Goal: Task Accomplishment & Management: Use online tool/utility

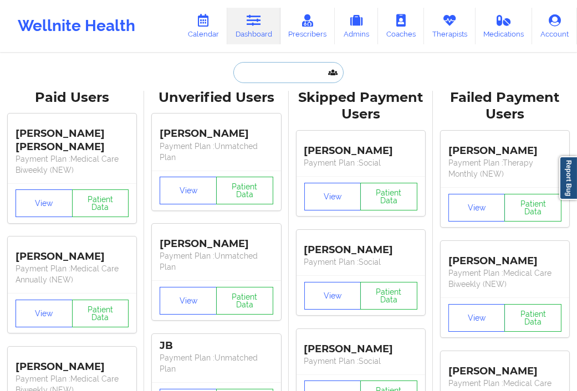
click at [258, 70] on input "text" at bounding box center [288, 72] width 110 height 21
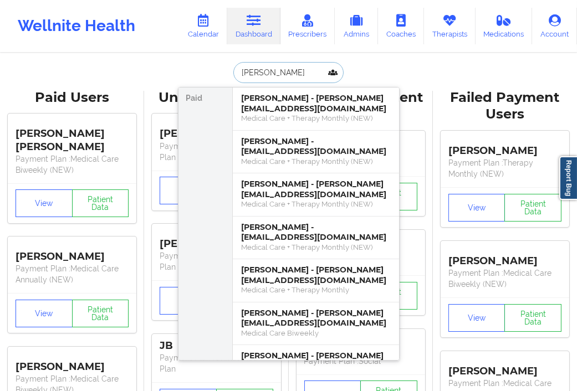
type input "[PERSON_NAME]"
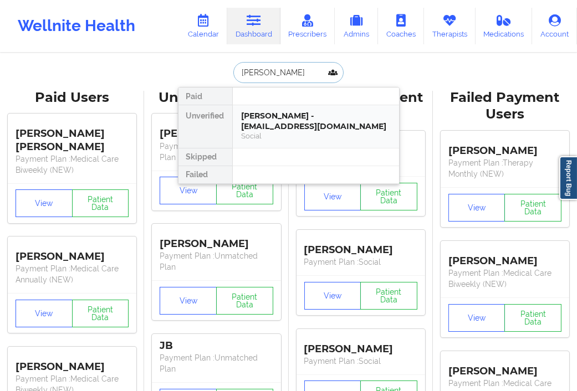
click at [266, 112] on div "[PERSON_NAME] - [EMAIL_ADDRESS][DOMAIN_NAME]" at bounding box center [316, 121] width 148 height 20
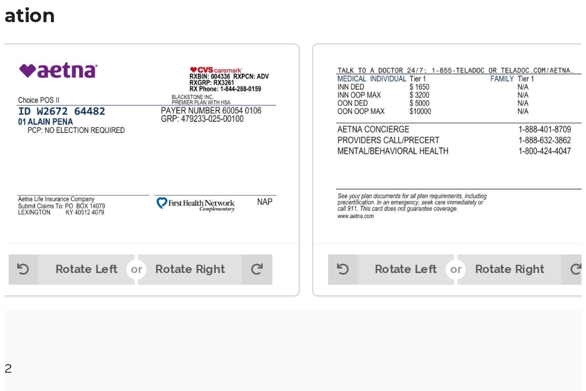
scroll to position [748, 0]
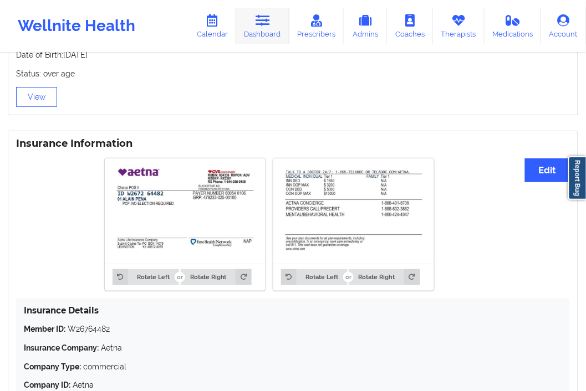
click at [276, 24] on link "Dashboard" at bounding box center [262, 26] width 53 height 37
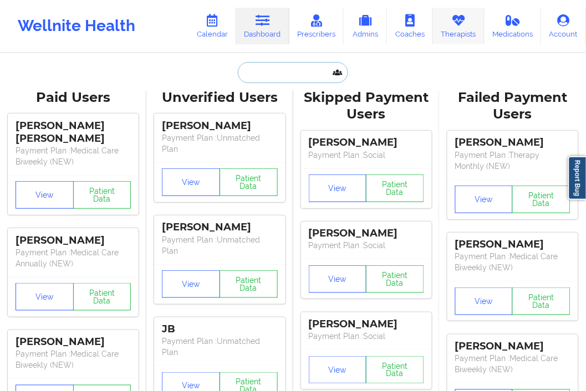
click at [259, 72] on input "text" at bounding box center [293, 72] width 110 height 21
click at [270, 78] on input "text" at bounding box center [293, 72] width 110 height 21
paste input "[EMAIL_ADDRESS][DOMAIN_NAME]"
type input "[EMAIL_ADDRESS][DOMAIN_NAME]"
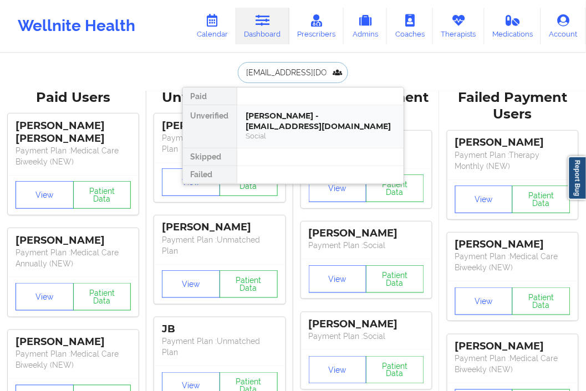
click at [269, 131] on div "Social" at bounding box center [320, 135] width 148 height 9
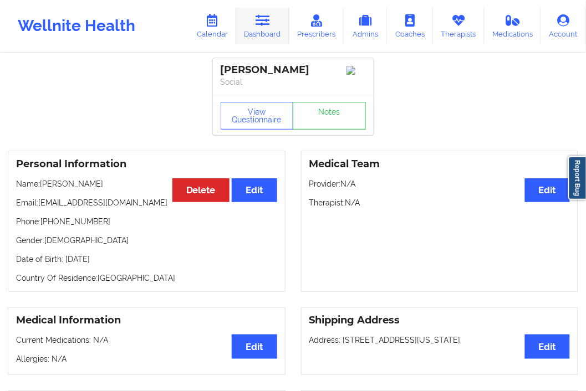
click at [271, 32] on link "Dashboard" at bounding box center [262, 26] width 53 height 37
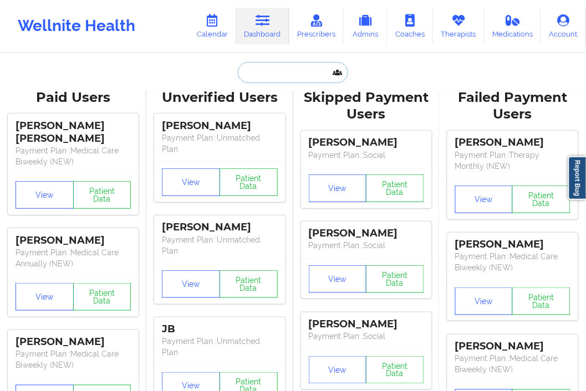
click at [268, 71] on input "text" at bounding box center [293, 72] width 110 height 21
paste input "[EMAIL_ADDRESS][DOMAIN_NAME]"
type input "[EMAIL_ADDRESS][DOMAIN_NAME]"
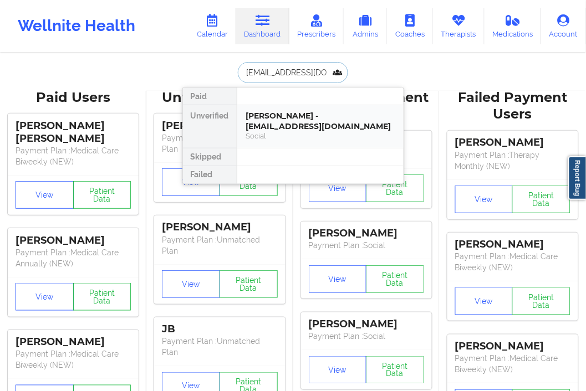
click at [268, 115] on div "[PERSON_NAME] - [EMAIL_ADDRESS][DOMAIN_NAME]" at bounding box center [320, 121] width 148 height 20
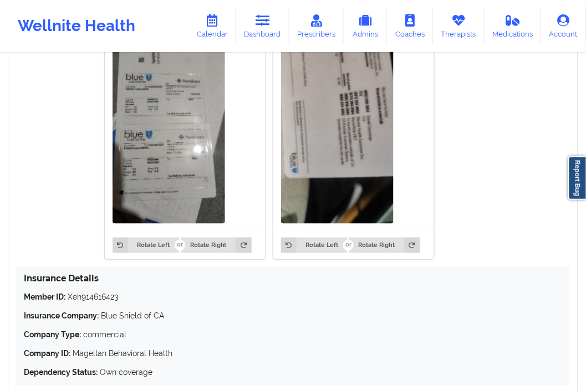
scroll to position [950, 0]
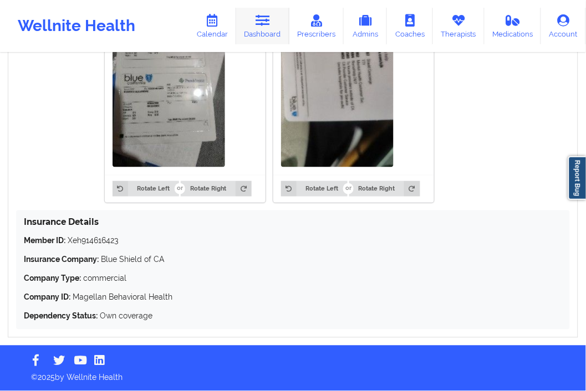
click at [273, 26] on link "Dashboard" at bounding box center [262, 26] width 53 height 37
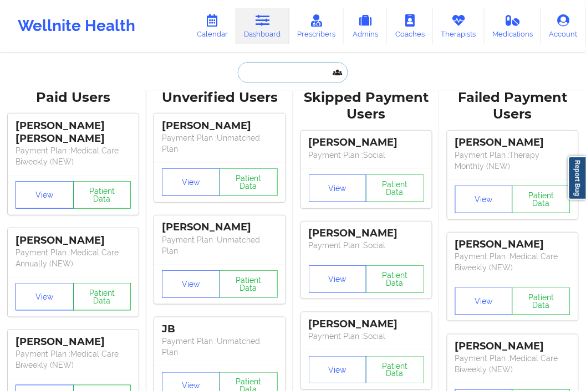
click at [242, 64] on input "text" at bounding box center [293, 72] width 110 height 21
paste input "[EMAIL_ADDRESS][DOMAIN_NAME]"
type input "[EMAIL_ADDRESS][DOMAIN_NAME]"
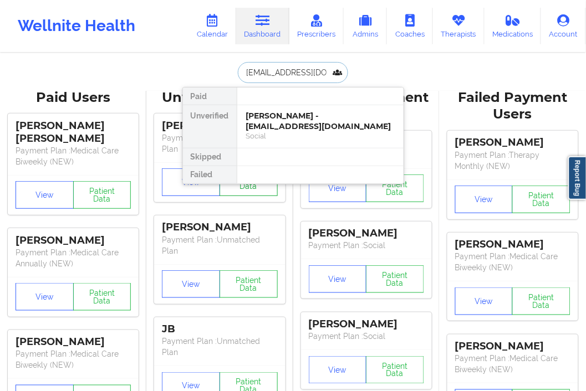
scroll to position [0, 24]
click at [278, 112] on div "[PERSON_NAME] - [EMAIL_ADDRESS][DOMAIN_NAME]" at bounding box center [320, 121] width 148 height 20
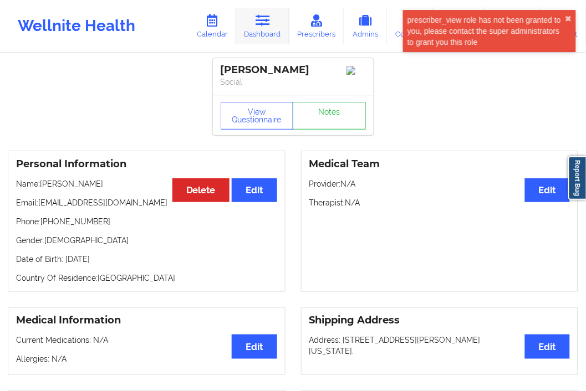
click at [273, 37] on link "Dashboard" at bounding box center [262, 26] width 53 height 37
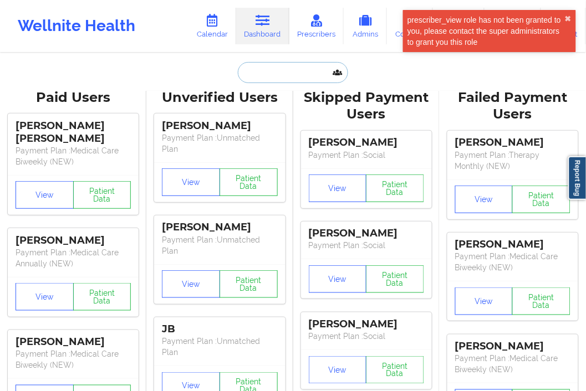
click at [253, 73] on input "text" at bounding box center [293, 72] width 110 height 21
paste input "[EMAIL_ADDRESS][DOMAIN_NAME]"
type input "[EMAIL_ADDRESS][DOMAIN_NAME]"
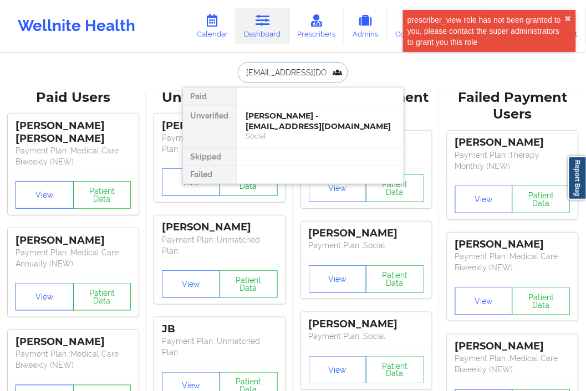
scroll to position [0, 24]
click at [349, 121] on div "[PERSON_NAME] - [EMAIL_ADDRESS][DOMAIN_NAME]" at bounding box center [320, 121] width 148 height 20
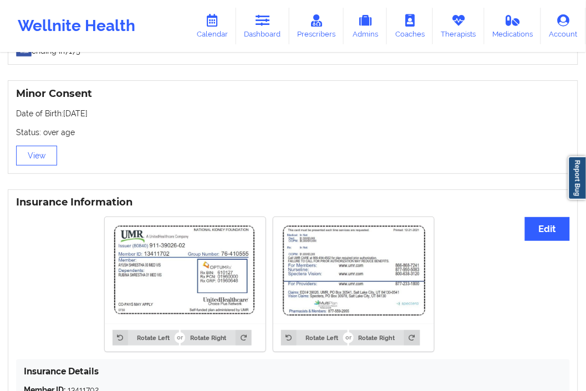
scroll to position [688, 0]
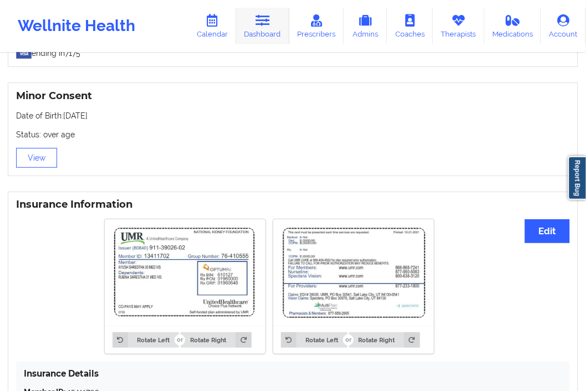
click at [275, 29] on link "Dashboard" at bounding box center [262, 26] width 53 height 37
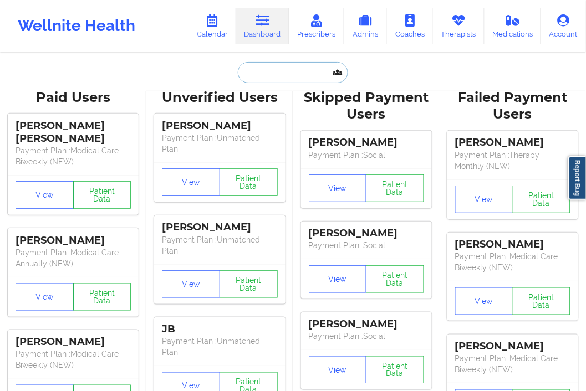
click at [260, 69] on input "text" at bounding box center [293, 72] width 110 height 21
paste input "[EMAIL_ADDRESS][DOMAIN_NAME]"
type input "[EMAIL_ADDRESS][DOMAIN_NAME]"
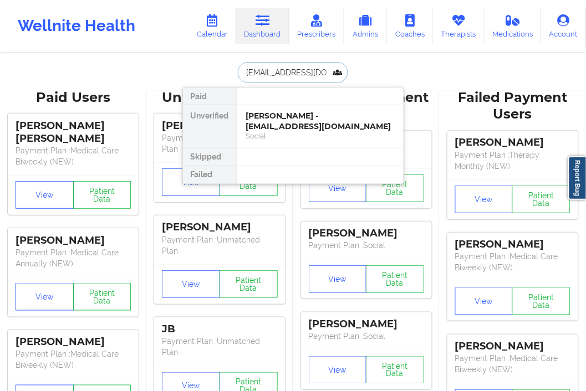
scroll to position [0, 13]
click at [294, 133] on div "Social" at bounding box center [320, 135] width 148 height 9
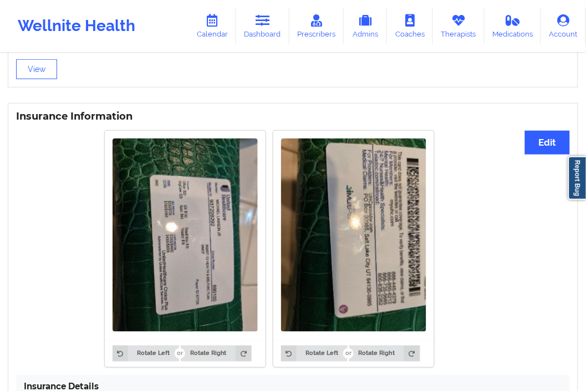
scroll to position [1045, 0]
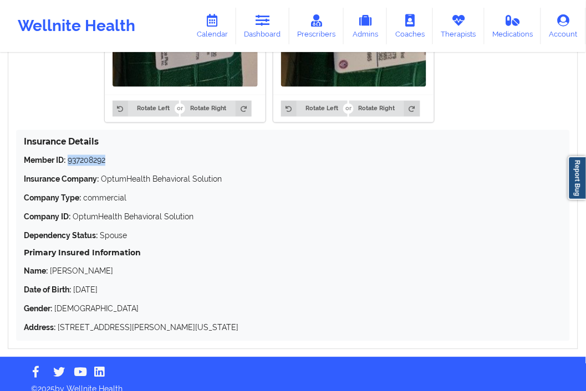
drag, startPoint x: 68, startPoint y: 147, endPoint x: 107, endPoint y: 153, distance: 39.7
click at [107, 155] on p "Member ID: 937208292" at bounding box center [293, 160] width 538 height 11
copy p "937208292"
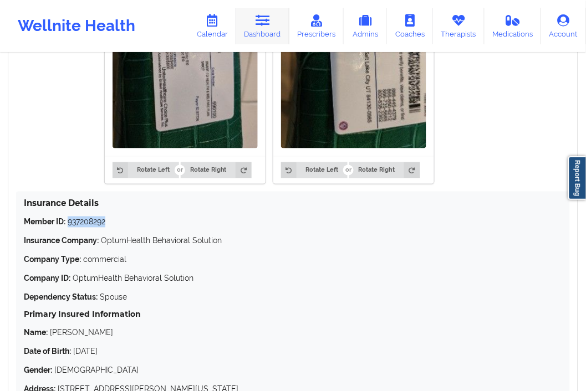
click at [279, 19] on link "Dashboard" at bounding box center [262, 26] width 53 height 37
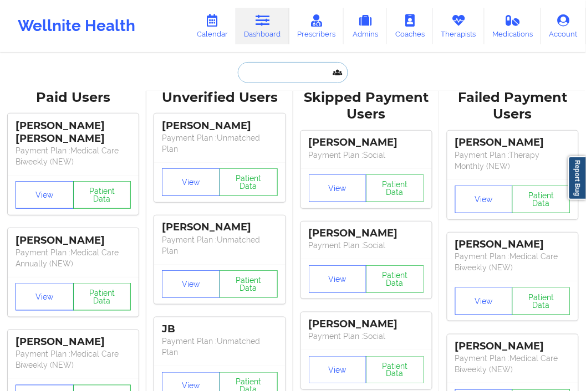
click at [255, 73] on input "text" at bounding box center [293, 72] width 110 height 21
paste input "[EMAIL_ADDRESS][DOMAIN_NAME]"
type input "[EMAIL_ADDRESS][DOMAIN_NAME]"
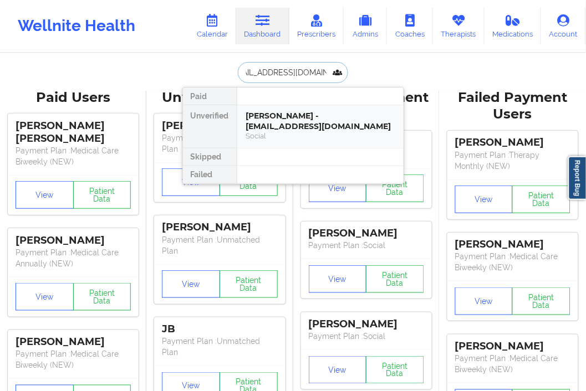
click at [276, 129] on div "[PERSON_NAME] - [EMAIL_ADDRESS][DOMAIN_NAME]" at bounding box center [320, 121] width 148 height 20
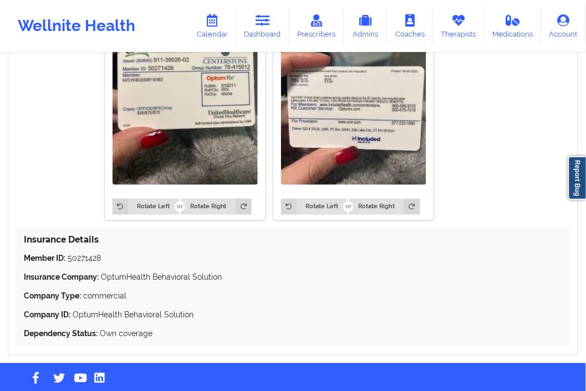
scroll to position [861, 0]
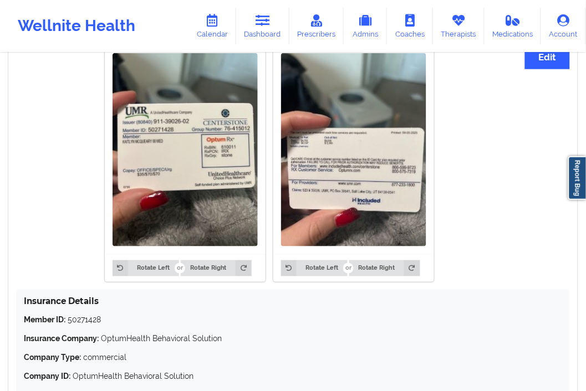
click at [428, 147] on div at bounding box center [353, 149] width 161 height 209
click at [441, 141] on div "Rotate Left Rotate Right Rotate Left Rotate Right" at bounding box center [269, 163] width 506 height 250
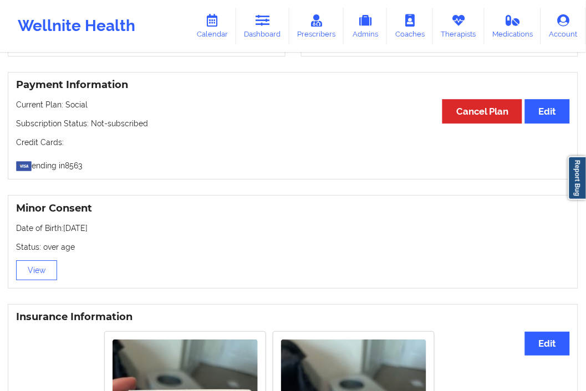
scroll to position [554, 0]
